Goal: Task Accomplishment & Management: Complete application form

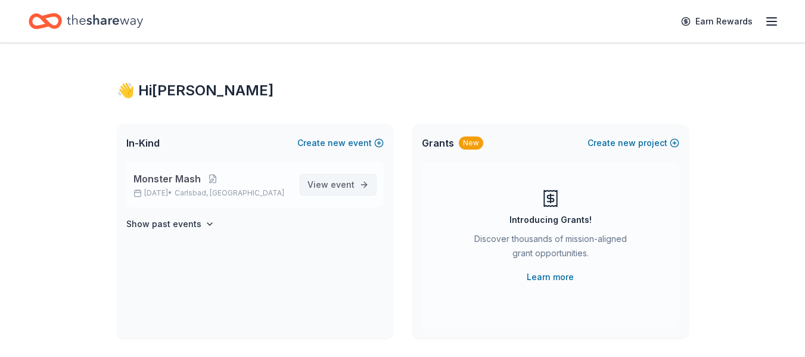
click at [324, 184] on span "View event" at bounding box center [331, 185] width 47 height 14
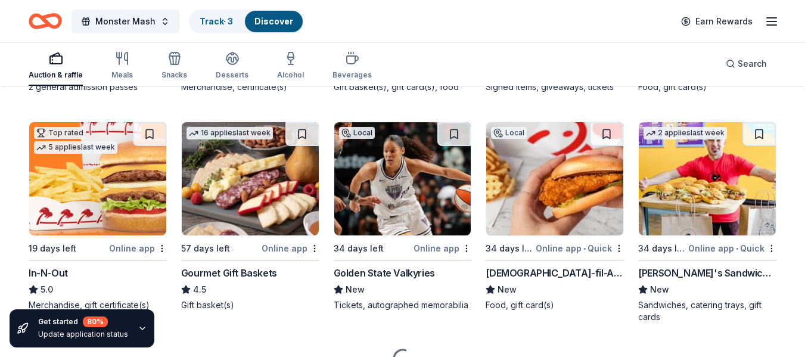
scroll to position [1252, 0]
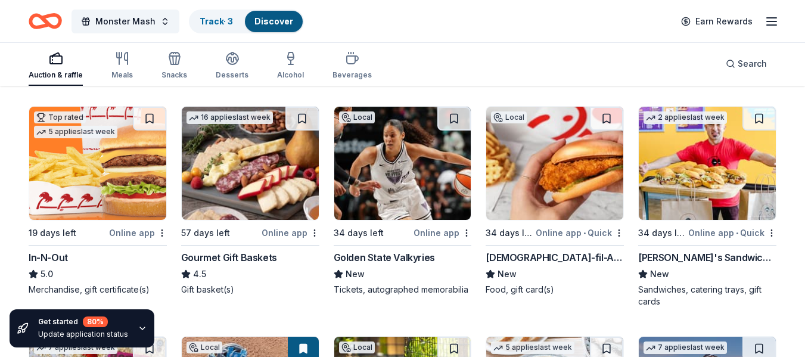
click at [85, 162] on img at bounding box center [97, 163] width 137 height 113
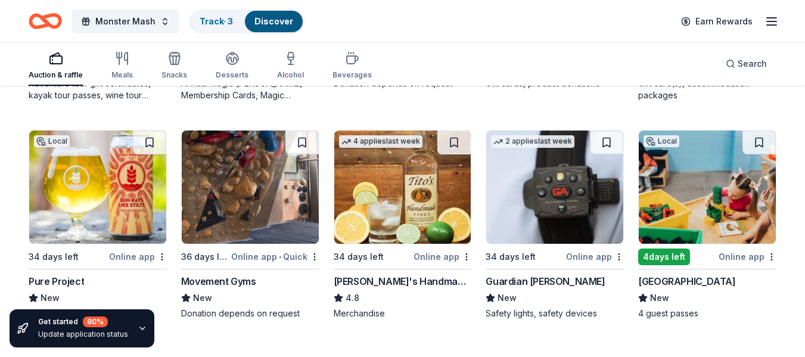
scroll to position [1907, 0]
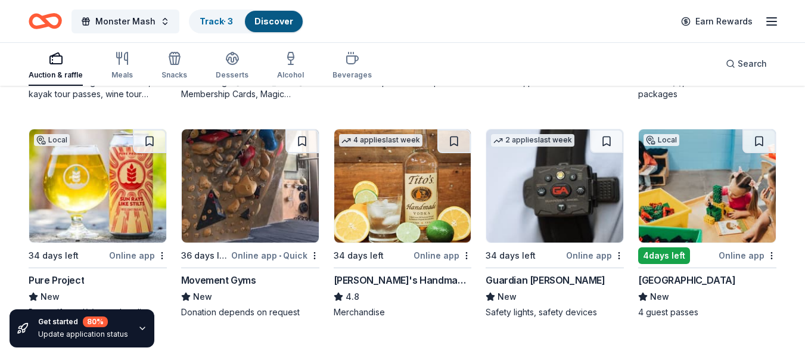
click at [105, 190] on img at bounding box center [97, 185] width 137 height 113
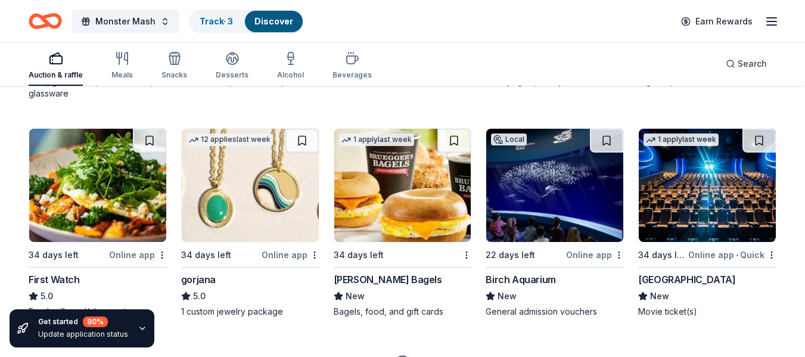
scroll to position [2205, 0]
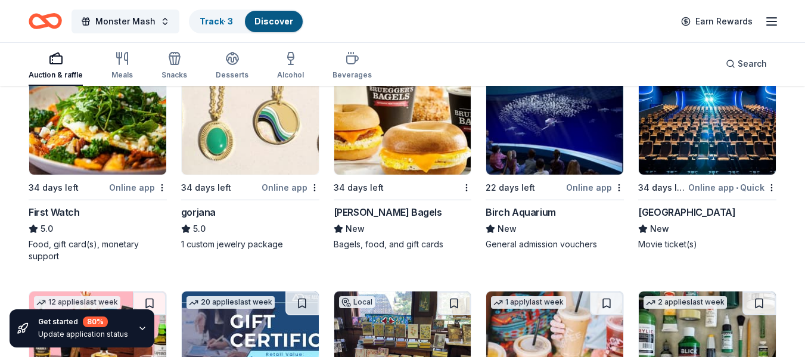
drag, startPoint x: 560, startPoint y: 126, endPoint x: 793, endPoint y: 132, distance: 232.5
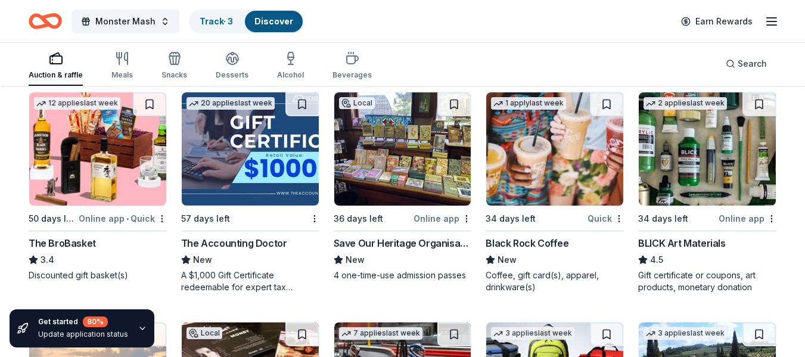
scroll to position [2324, 0]
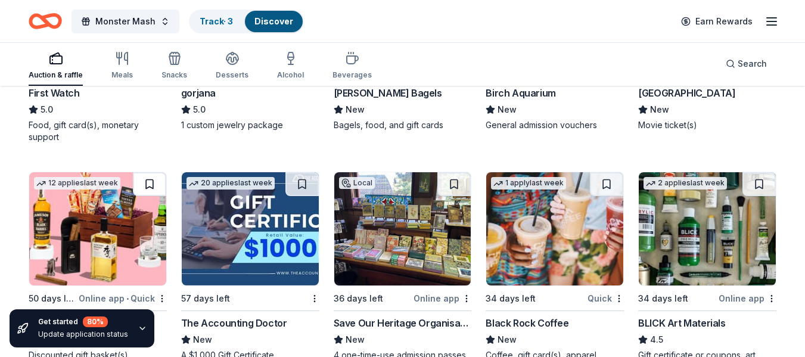
click at [149, 181] on button at bounding box center [149, 184] width 33 height 24
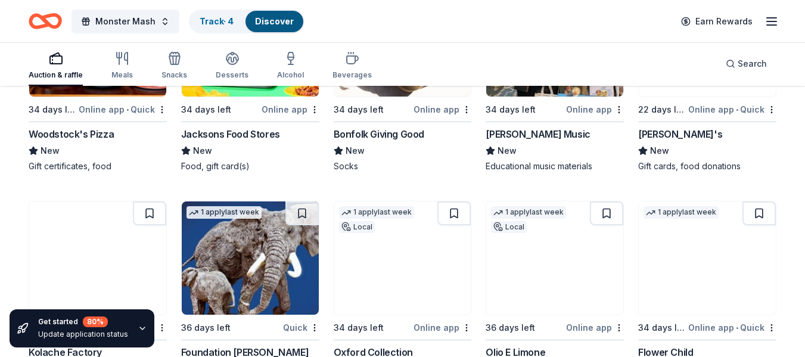
scroll to position [3039, 0]
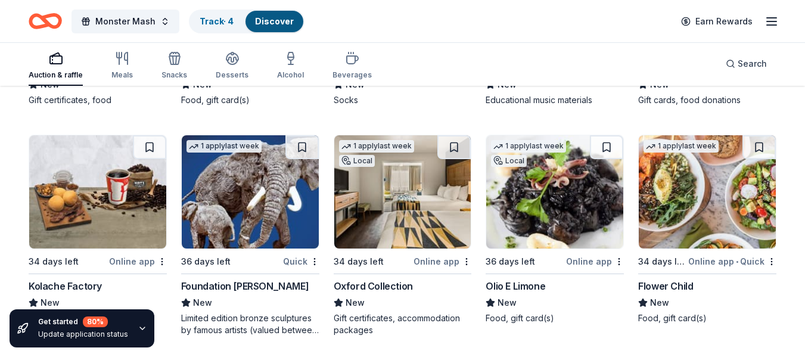
click at [389, 204] on img at bounding box center [402, 191] width 137 height 113
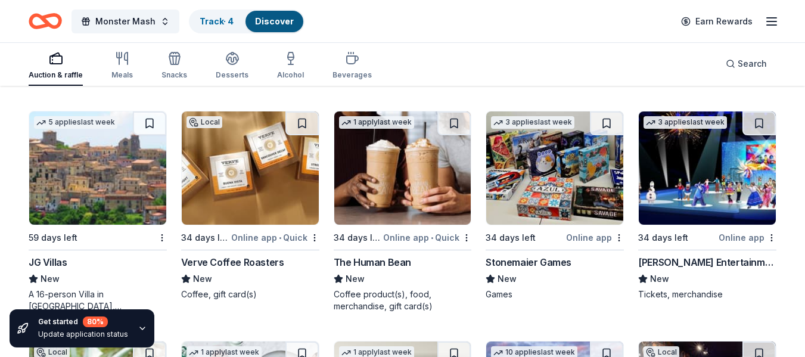
scroll to position [3516, 0]
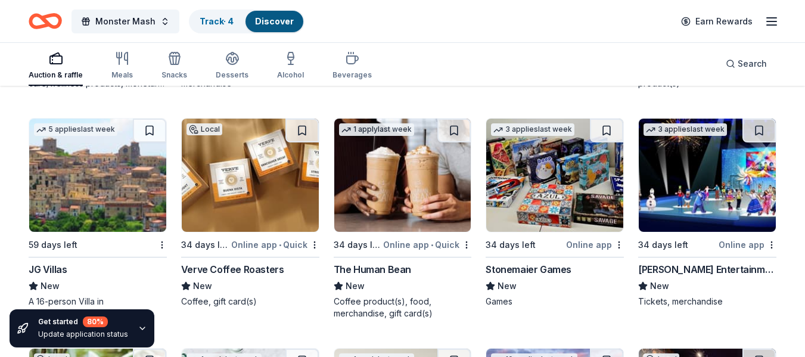
click at [676, 195] on img at bounding box center [707, 175] width 137 height 113
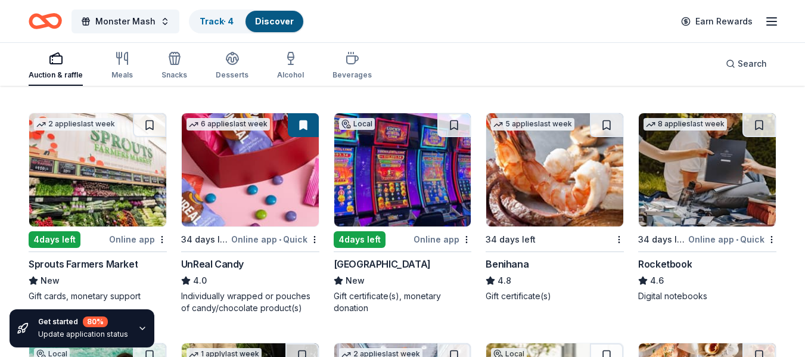
scroll to position [4649, 0]
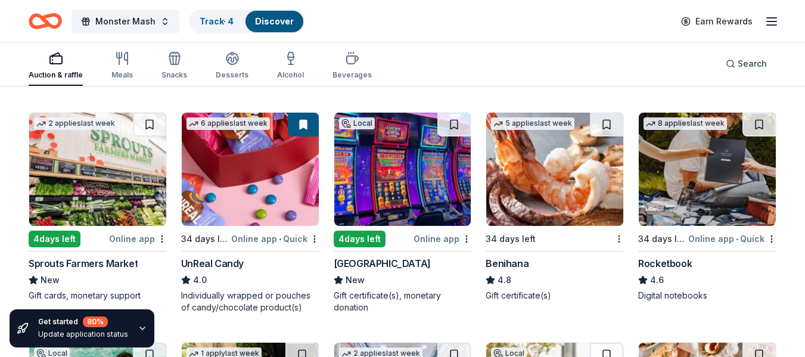
click at [401, 188] on img at bounding box center [402, 169] width 137 height 113
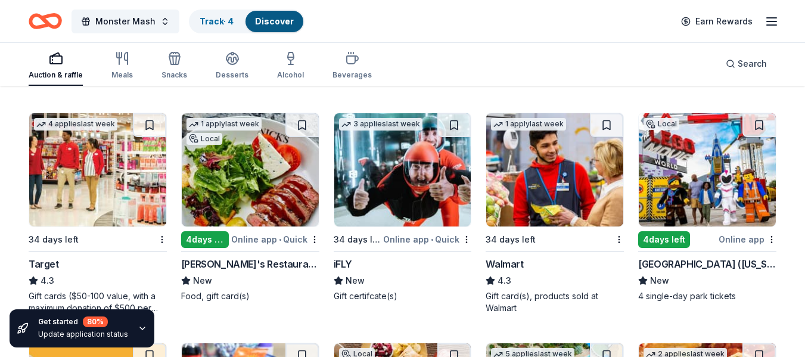
scroll to position [6490, 0]
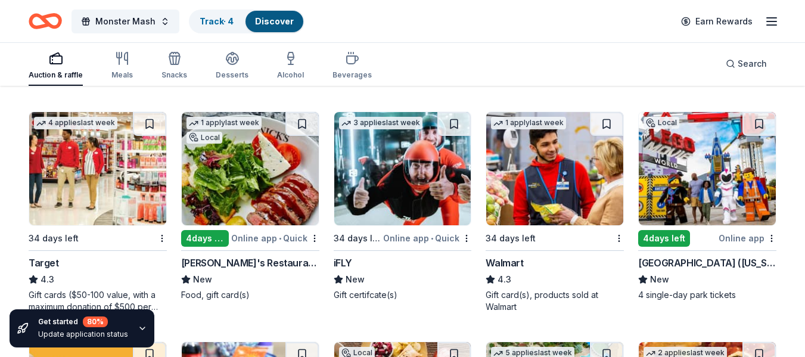
click at [269, 184] on img at bounding box center [250, 168] width 137 height 113
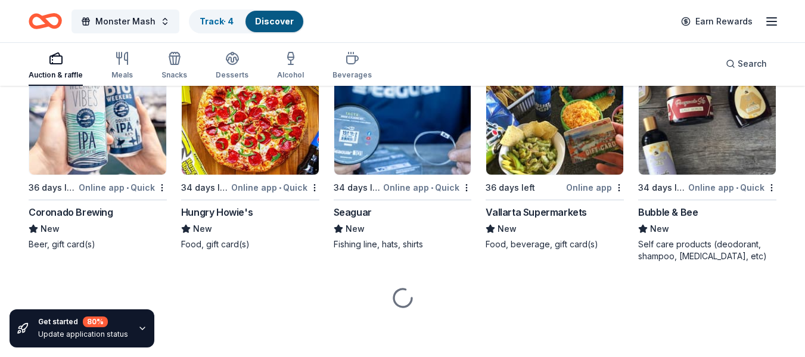
scroll to position [7679, 0]
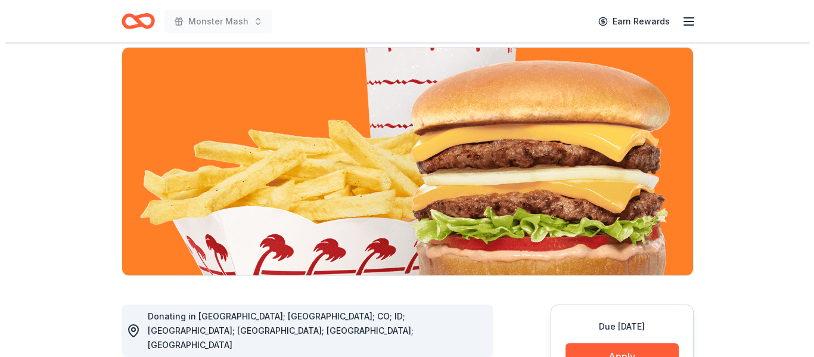
scroll to position [238, 0]
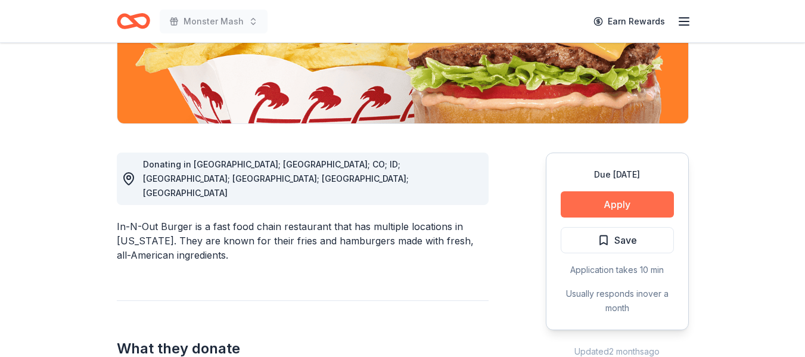
click at [630, 201] on button "Apply" at bounding box center [617, 204] width 113 height 26
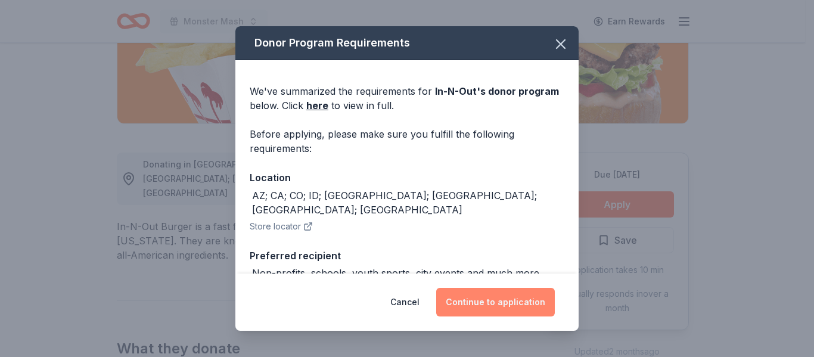
click at [483, 313] on button "Continue to application" at bounding box center [495, 302] width 119 height 29
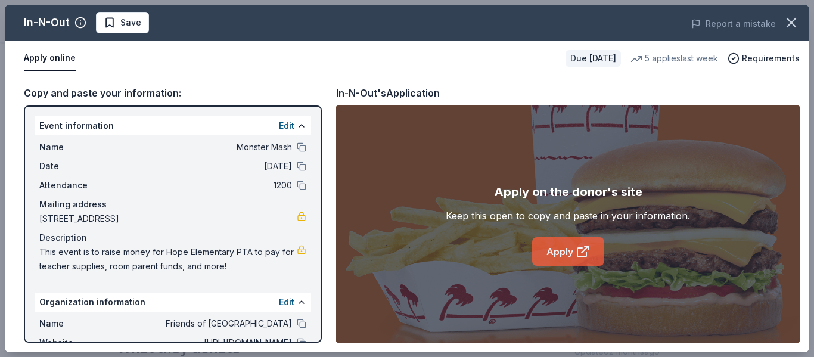
click at [572, 246] on link "Apply" at bounding box center [568, 251] width 72 height 29
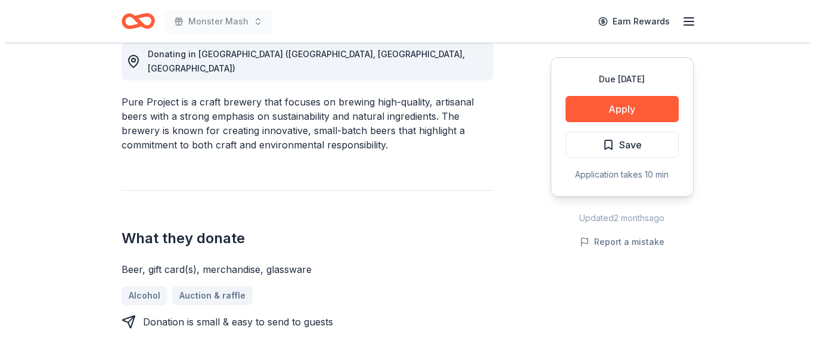
scroll to position [358, 0]
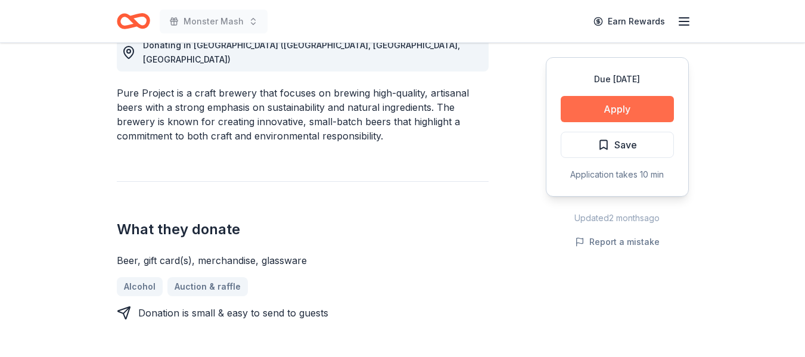
click at [628, 107] on button "Apply" at bounding box center [617, 109] width 113 height 26
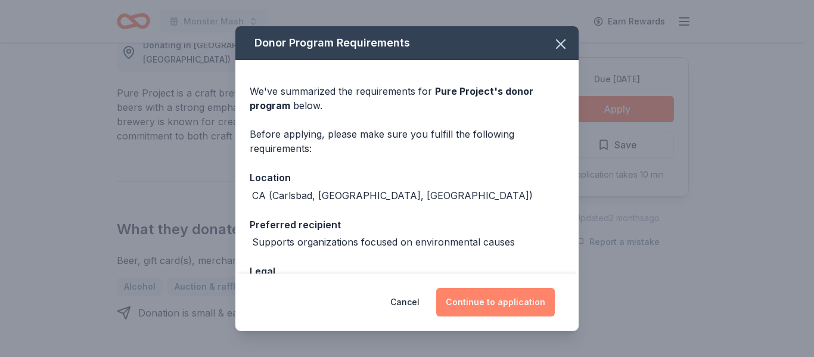
click at [513, 302] on button "Continue to application" at bounding box center [495, 302] width 119 height 29
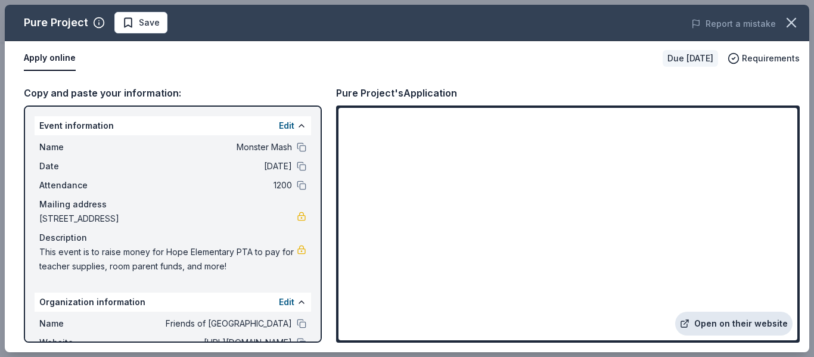
click at [749, 322] on link "Open on their website" at bounding box center [733, 324] width 117 height 24
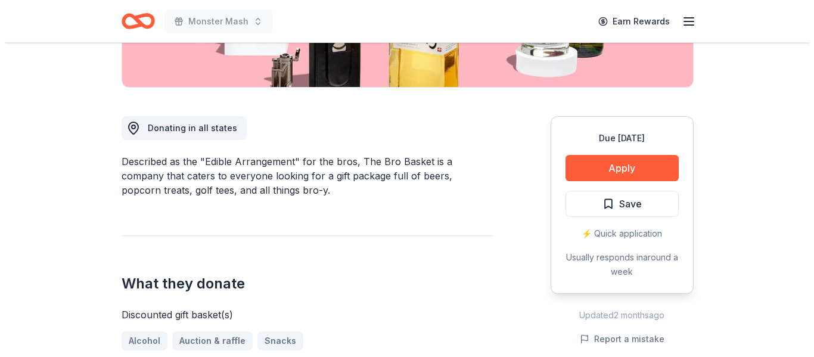
scroll to position [298, 0]
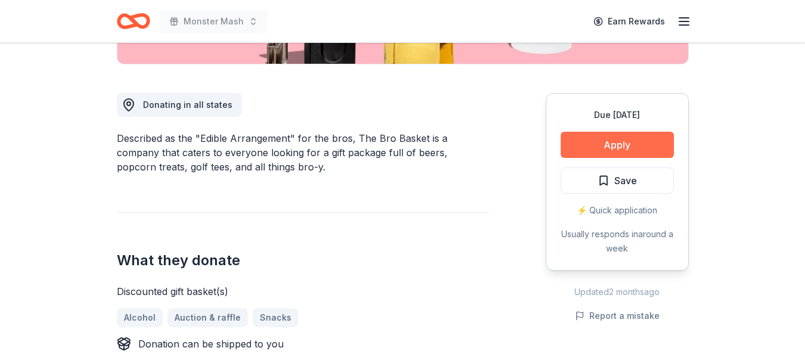
click at [618, 145] on button "Apply" at bounding box center [617, 145] width 113 height 26
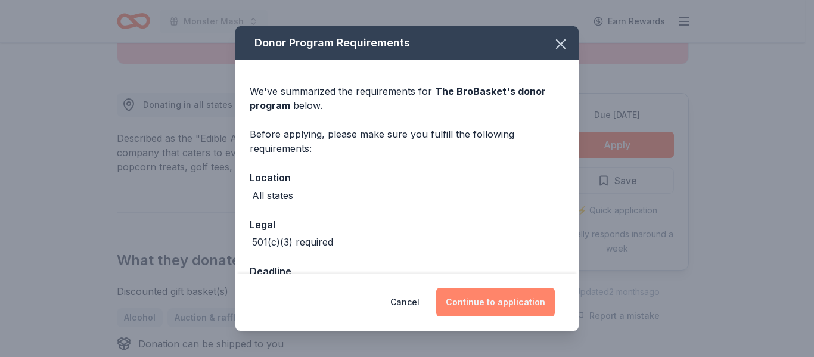
click at [503, 303] on button "Continue to application" at bounding box center [495, 302] width 119 height 29
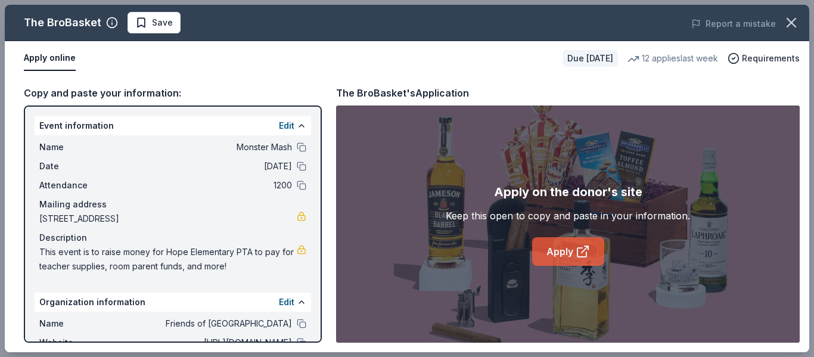
click at [563, 250] on link "Apply" at bounding box center [568, 251] width 72 height 29
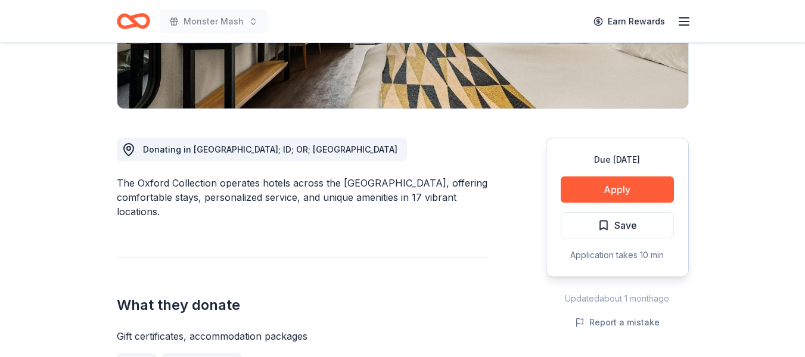
scroll to position [238, 0]
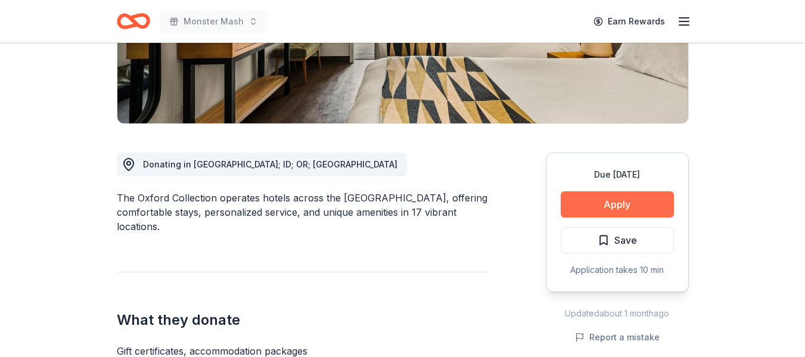
click at [631, 201] on button "Apply" at bounding box center [617, 204] width 113 height 26
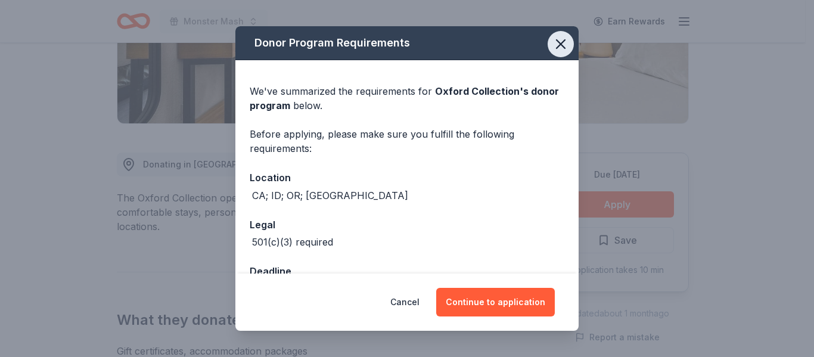
click at [557, 43] on icon "button" at bounding box center [561, 44] width 8 height 8
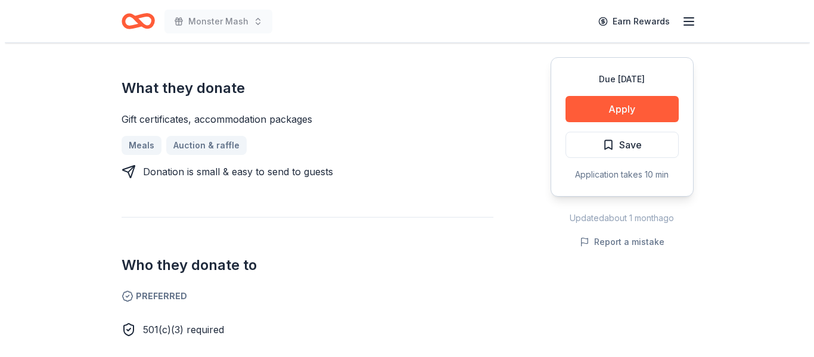
scroll to position [477, 0]
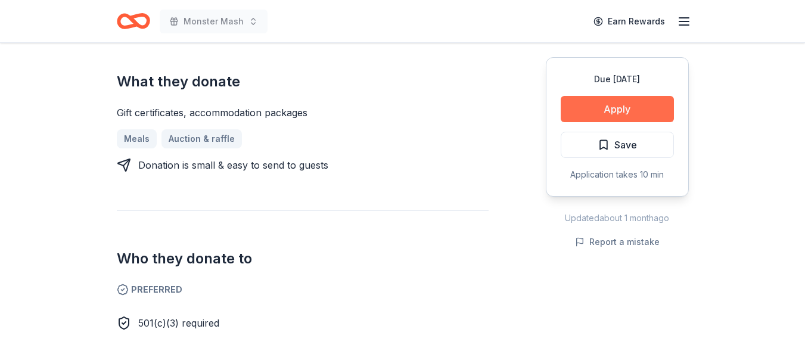
click at [611, 108] on button "Apply" at bounding box center [617, 109] width 113 height 26
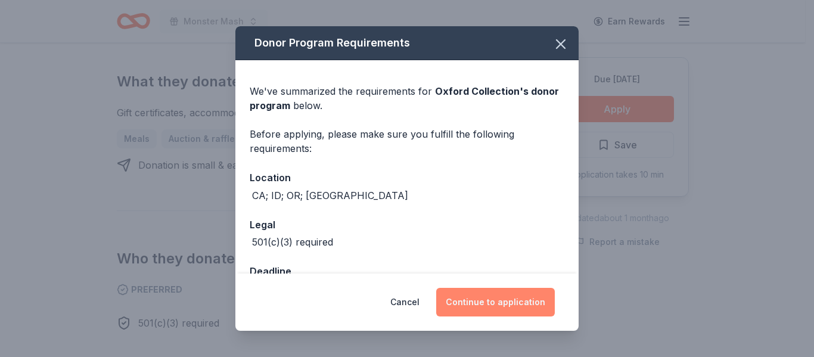
click at [485, 300] on button "Continue to application" at bounding box center [495, 302] width 119 height 29
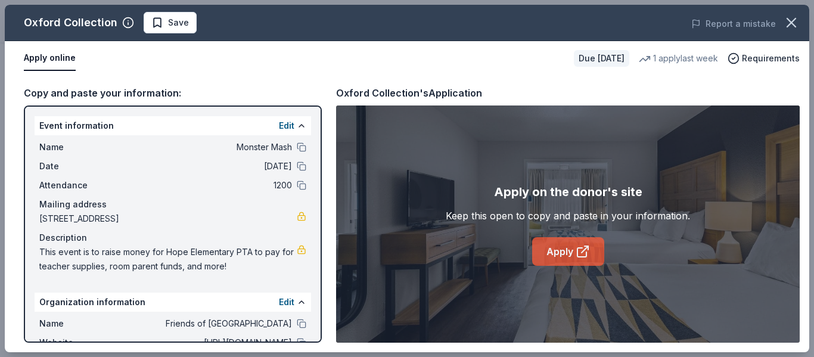
click at [557, 261] on link "Apply" at bounding box center [568, 251] width 72 height 29
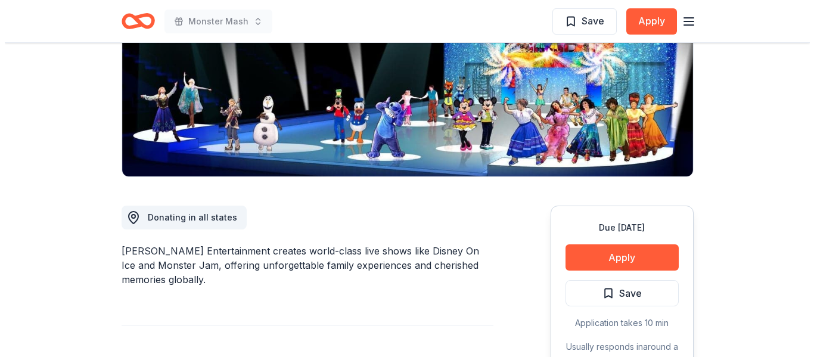
scroll to position [238, 0]
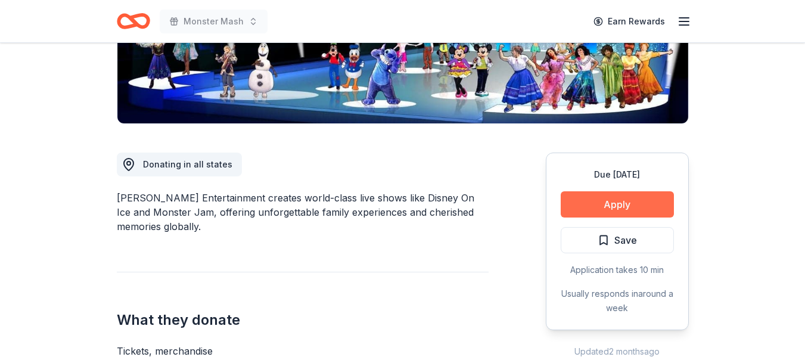
click at [635, 206] on button "Apply" at bounding box center [617, 204] width 113 height 26
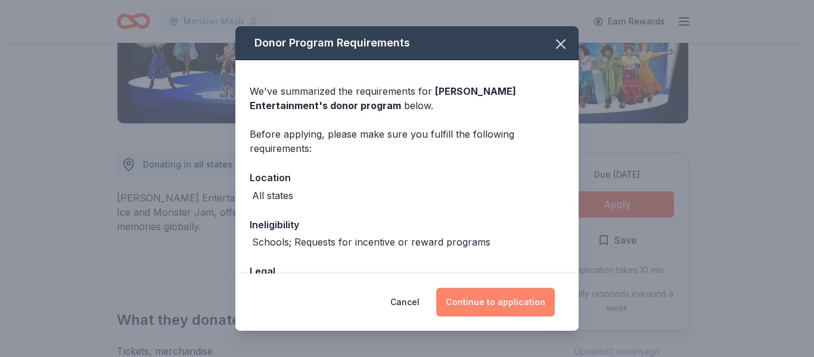
click at [489, 302] on button "Continue to application" at bounding box center [495, 302] width 119 height 29
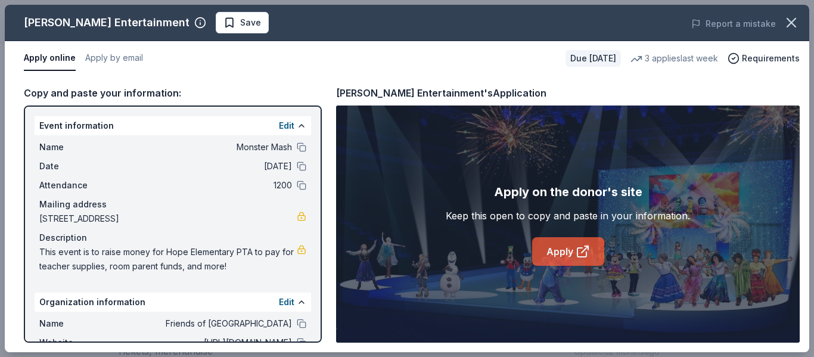
click at [573, 254] on link "Apply" at bounding box center [568, 251] width 72 height 29
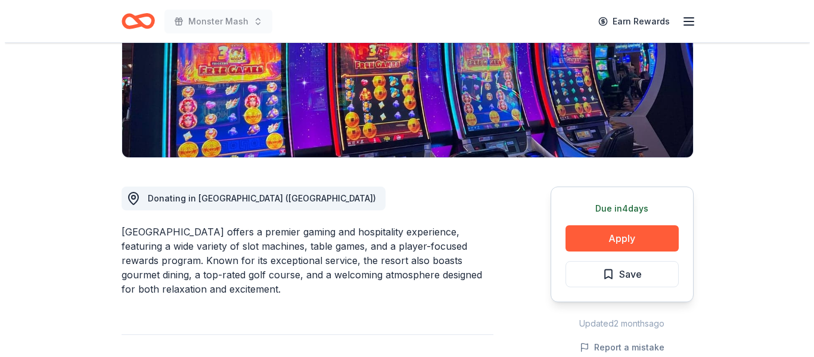
scroll to position [238, 0]
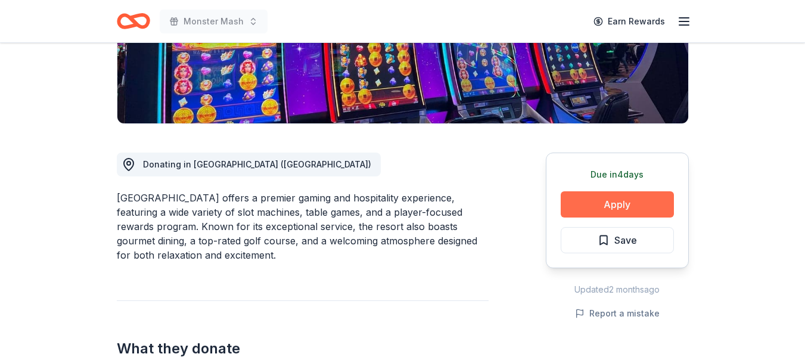
click at [658, 203] on button "Apply" at bounding box center [617, 204] width 113 height 26
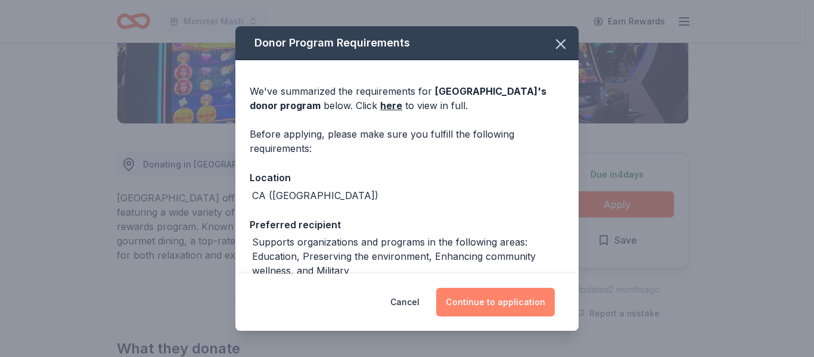
click at [498, 305] on button "Continue to application" at bounding box center [495, 302] width 119 height 29
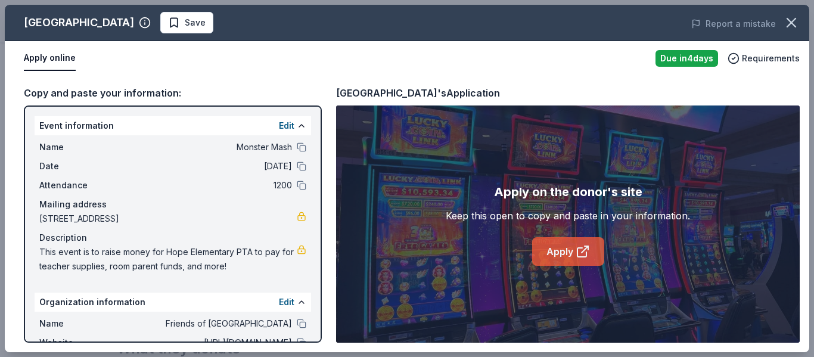
click at [551, 246] on link "Apply" at bounding box center [568, 251] width 72 height 29
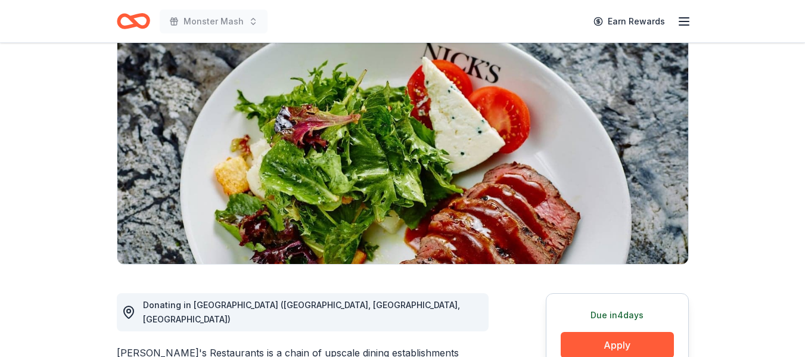
scroll to position [238, 0]
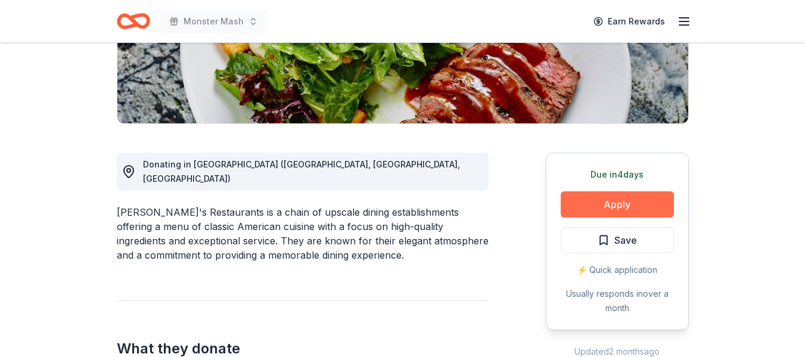
click at [604, 200] on button "Apply" at bounding box center [617, 204] width 113 height 26
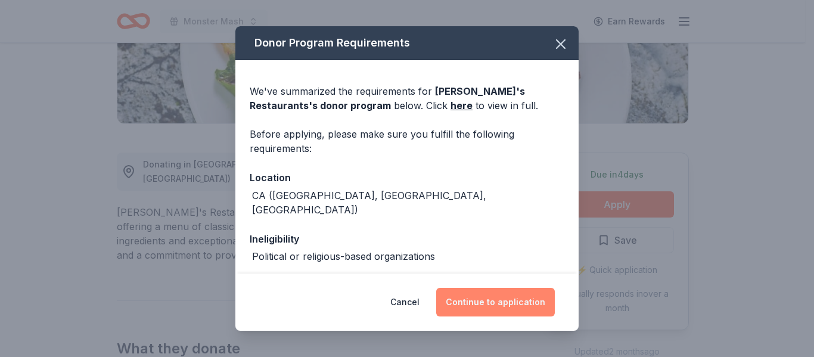
click at [486, 306] on button "Continue to application" at bounding box center [495, 302] width 119 height 29
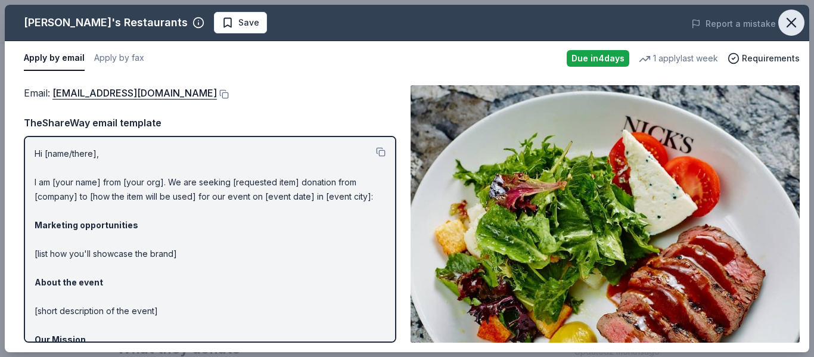
click at [787, 19] on icon "button" at bounding box center [791, 22] width 17 height 17
